Goal: Task Accomplishment & Management: Manage account settings

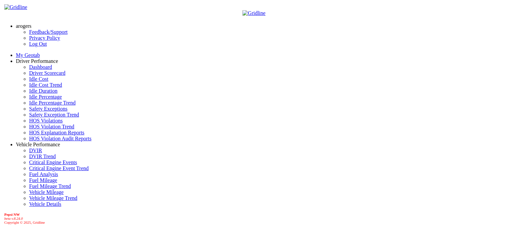
click at [46, 106] on link "Idle Percentage Trend" at bounding box center [52, 103] width 46 height 6
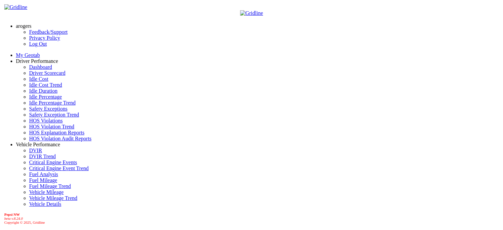
click at [31, 23] on link "arogers" at bounding box center [24, 26] width 16 height 6
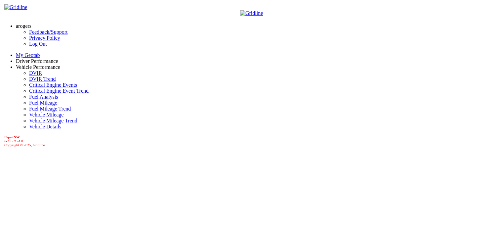
click at [29, 47] on link "Log Out" at bounding box center [38, 44] width 18 height 6
